Goal: Task Accomplishment & Management: Manage account settings

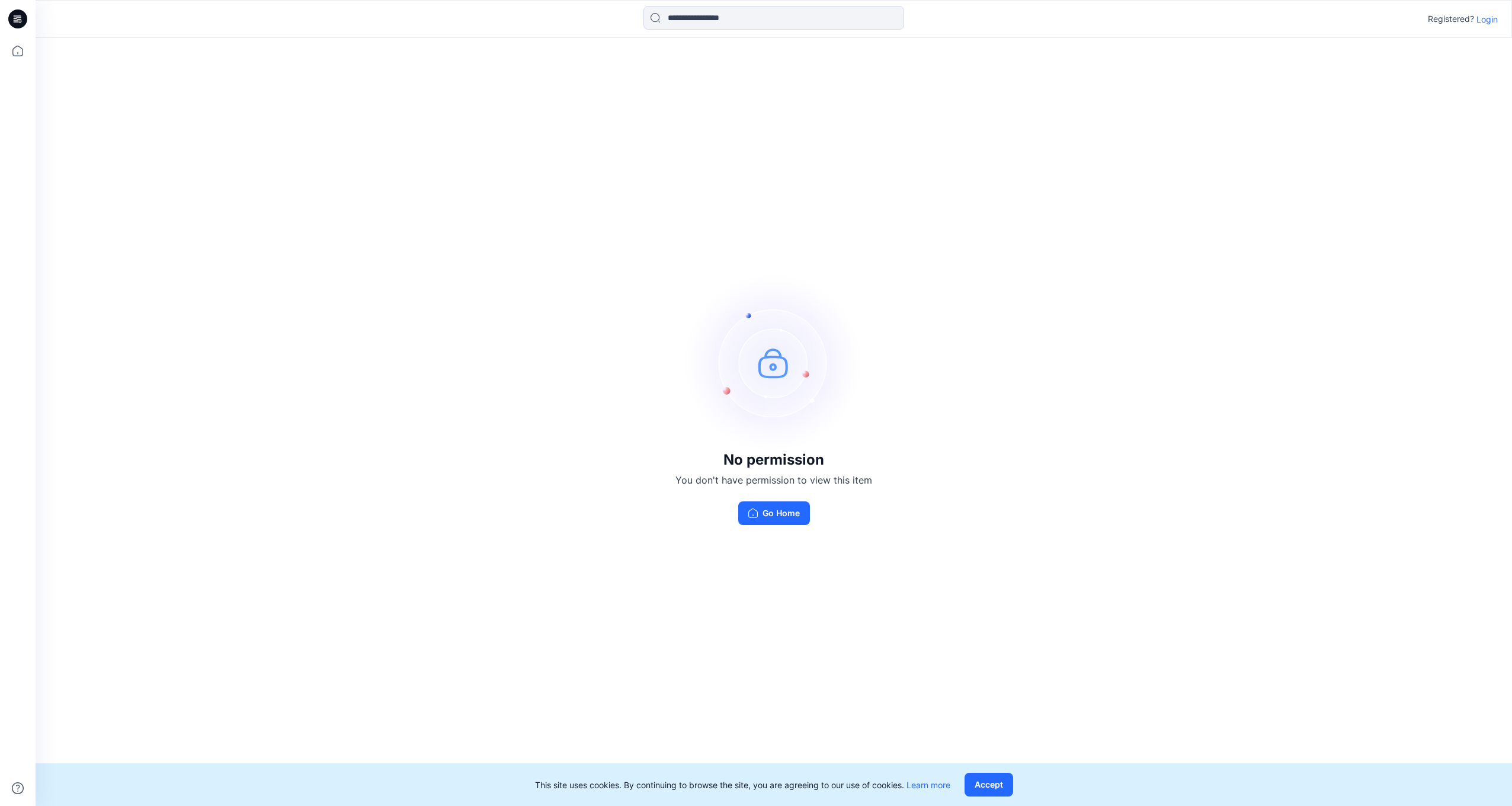
click at [1490, 19] on p "Login" at bounding box center [1487, 19] width 21 height 13
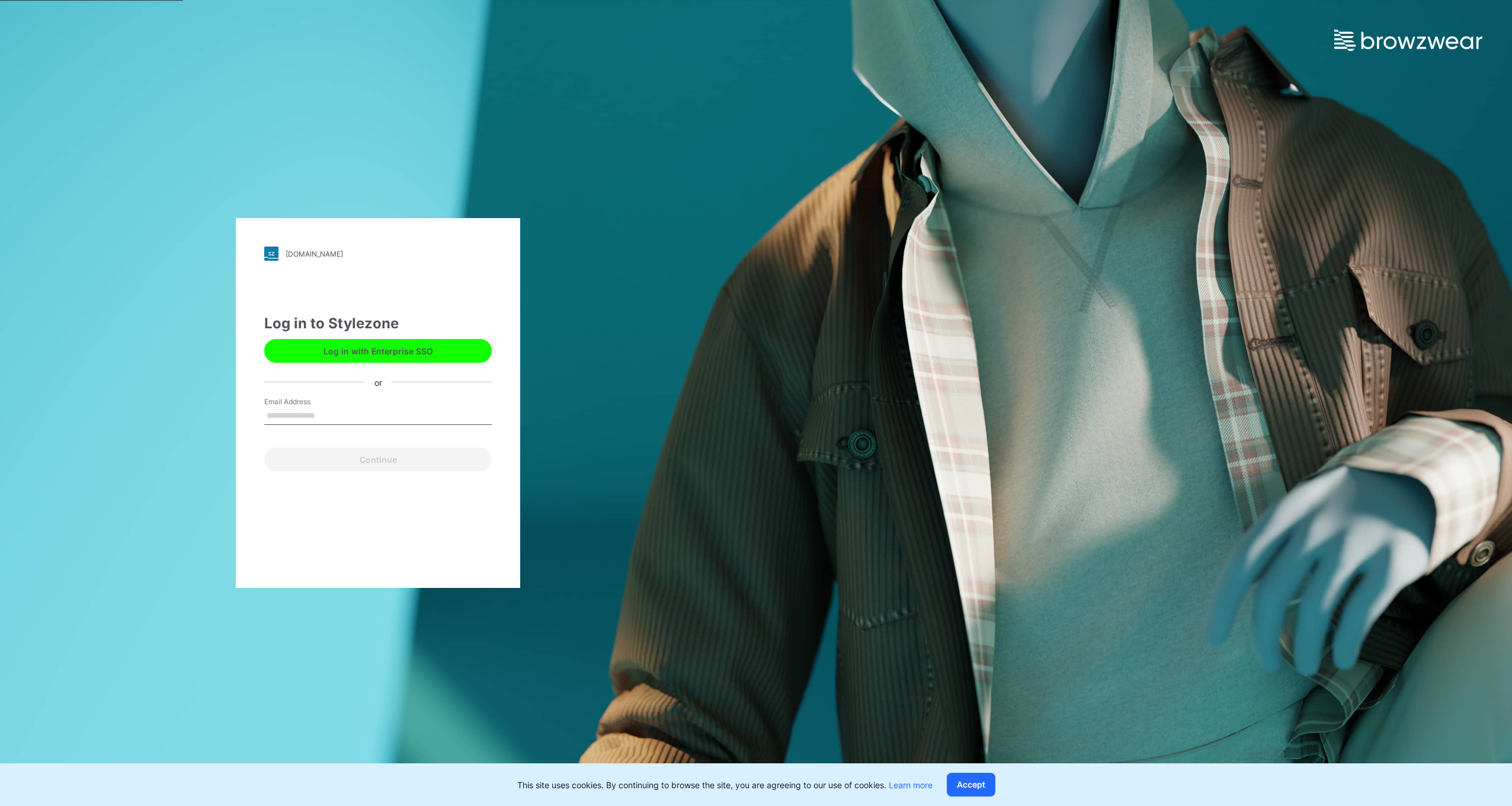
click at [314, 415] on input "Email Address" at bounding box center [377, 416] width 227 height 18
type input "*"
type input "**********"
click at [264, 448] on button "Continue" at bounding box center [377, 460] width 227 height 24
click at [379, 466] on button "Continue" at bounding box center [377, 460] width 227 height 24
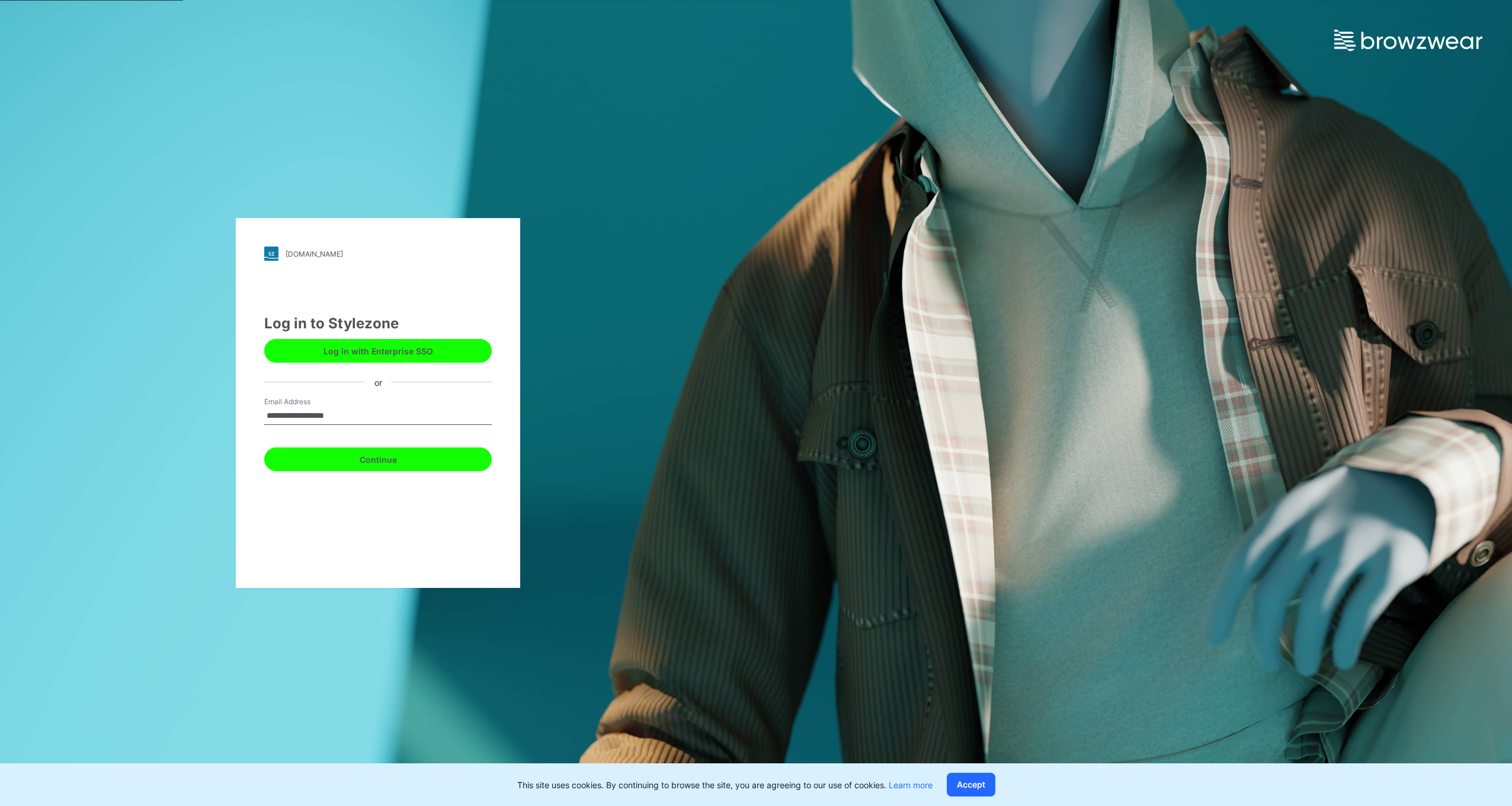
click at [373, 453] on button "Continue" at bounding box center [377, 460] width 227 height 24
click at [373, 453] on div "Continue" at bounding box center [377, 457] width 227 height 29
click at [373, 453] on button "Continue" at bounding box center [377, 460] width 227 height 24
click at [373, 454] on button "Continue" at bounding box center [377, 460] width 227 height 24
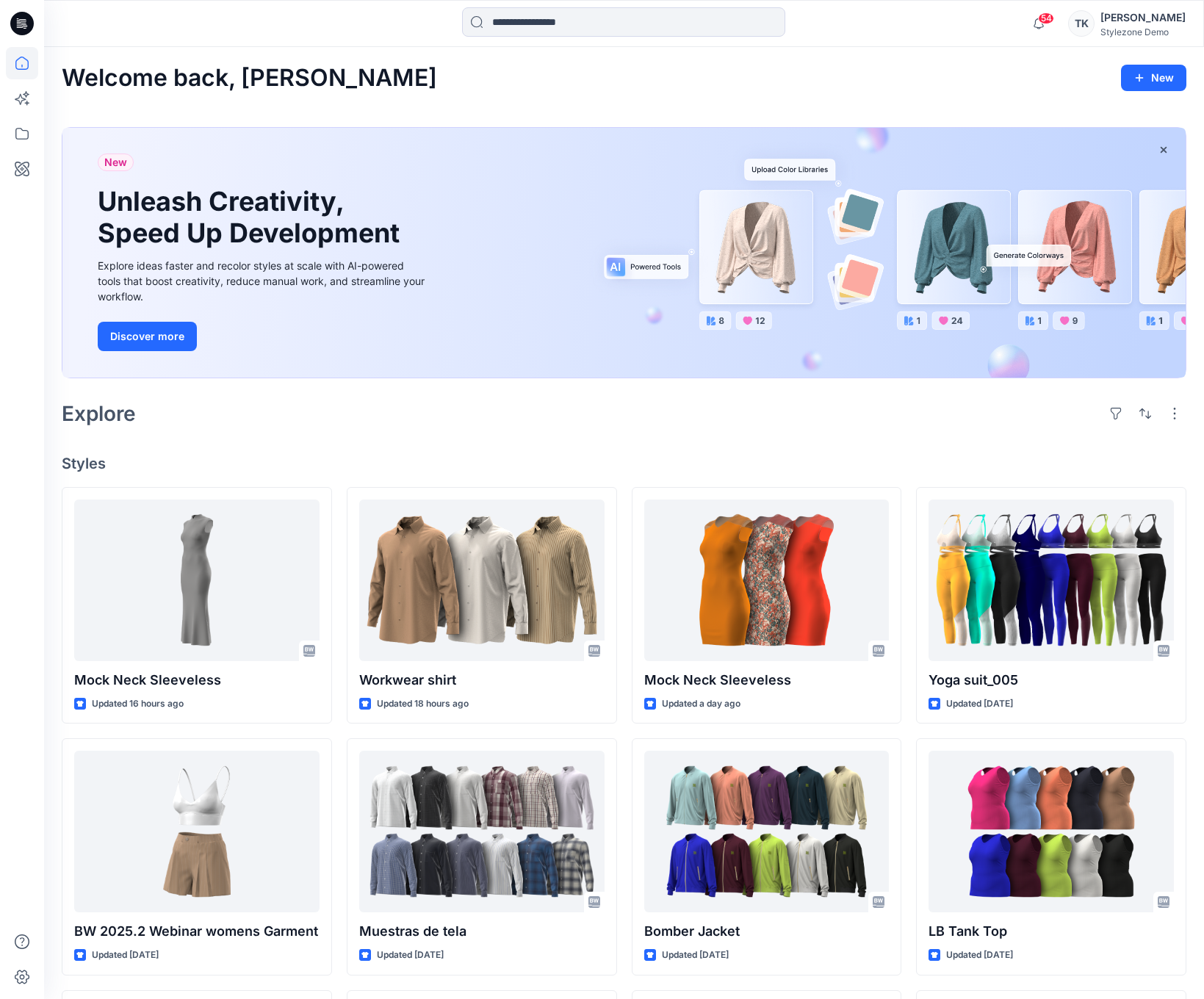
click at [1149, 43] on div "54 Notifications [PERSON_NAME] shared Block in AW26 (Members Only) 16 hours ago…" at bounding box center [624, 23] width 1160 height 47
click at [1151, 36] on div "Stylezone Demo" at bounding box center [1143, 31] width 85 height 11
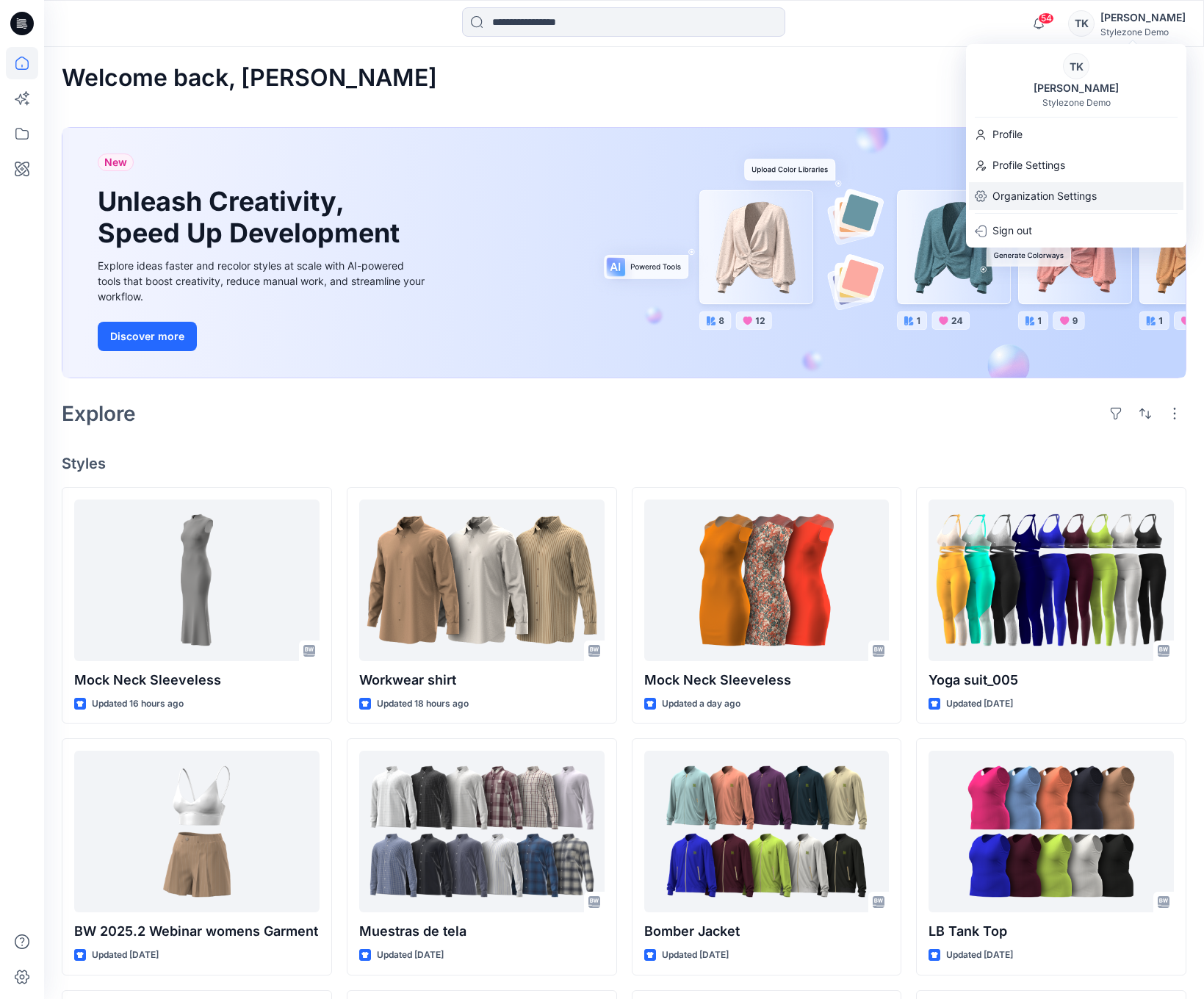
click at [1073, 194] on p "Organization Settings" at bounding box center [1044, 196] width 104 height 28
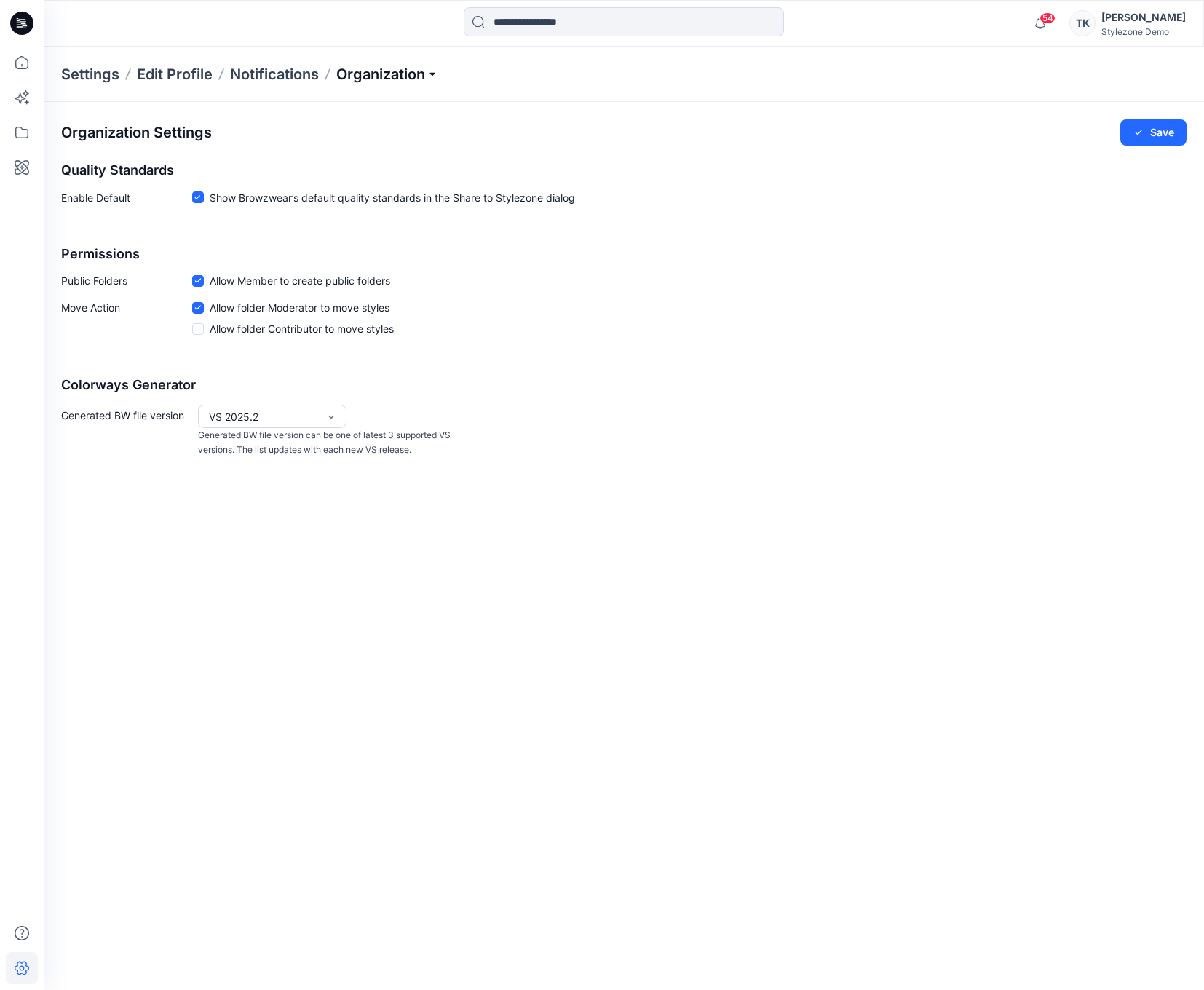
click at [419, 77] on p "Organization" at bounding box center [387, 74] width 102 height 20
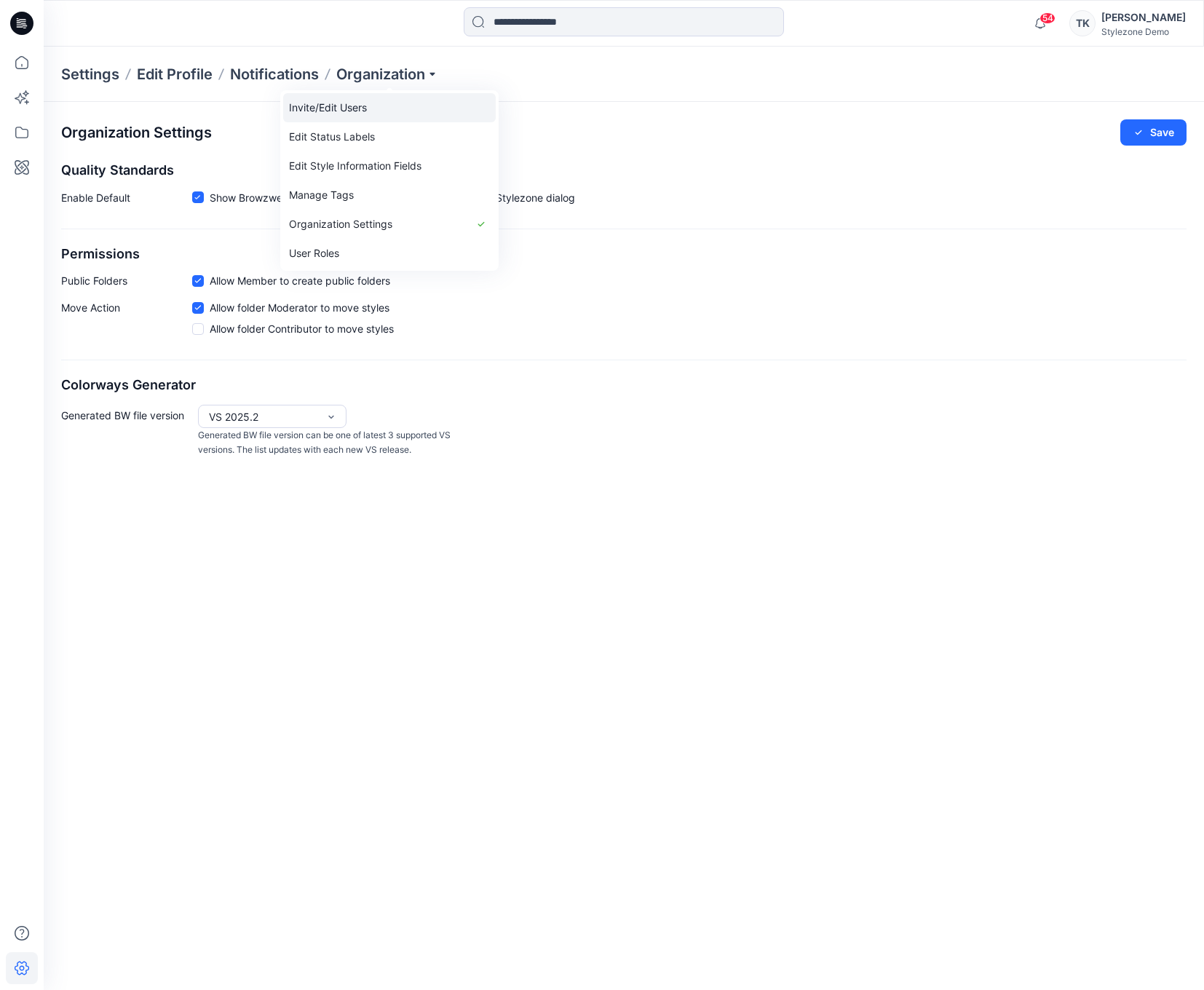
click at [376, 110] on link "Invite/Edit Users" at bounding box center [389, 108] width 212 height 30
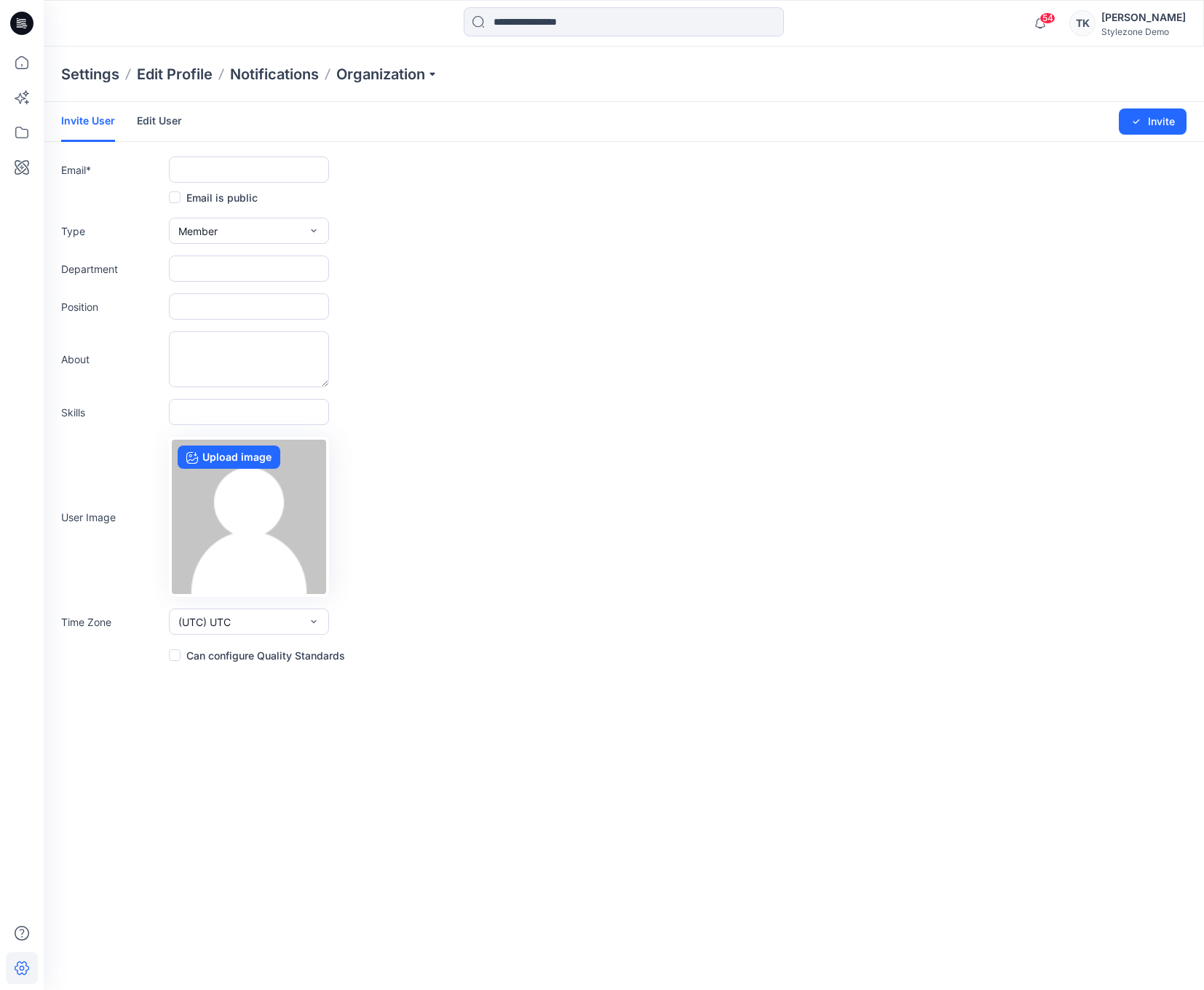
click at [175, 120] on link "Edit User" at bounding box center [159, 120] width 45 height 38
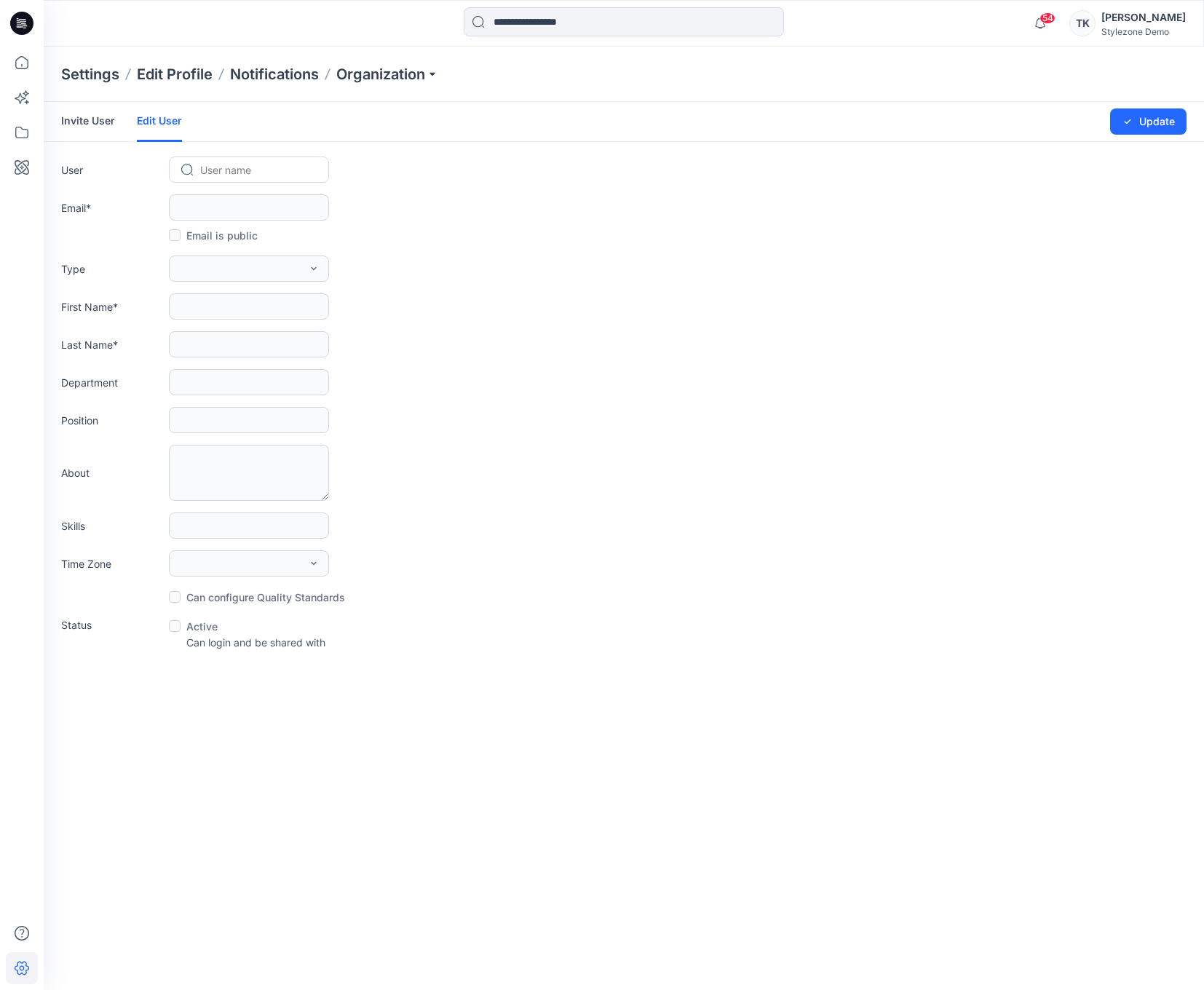
drag, startPoint x: 221, startPoint y: 178, endPoint x: 233, endPoint y: 167, distance: 16.3
click at [221, 178] on div at bounding box center [257, 170] width 115 height 18
type input "*"
type input "*****"
